Goal: Task Accomplishment & Management: Manage account settings

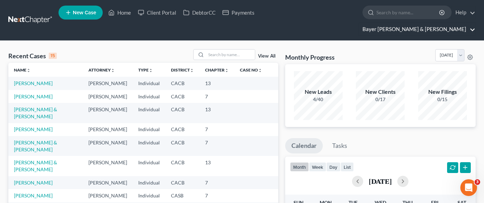
click at [453, 23] on link "Bayer Wishman & Leotta" at bounding box center [417, 29] width 116 height 13
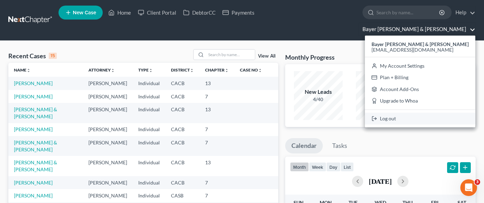
click at [429, 112] on link "Log out" at bounding box center [420, 118] width 110 height 12
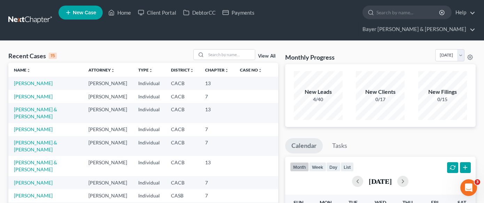
click at [429, 99] on div "New Filings 0/15" at bounding box center [442, 95] width 49 height 49
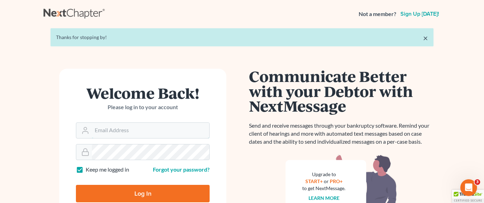
type input "[EMAIL_ADDRESS][DOMAIN_NAME]"
click at [315, 65] on div "Welcome Back! Please log in to your account Email Address [EMAIL_ADDRESS][DOMAI…" at bounding box center [242, 164] width 397 height 224
